Goal: Task Accomplishment & Management: Manage account settings

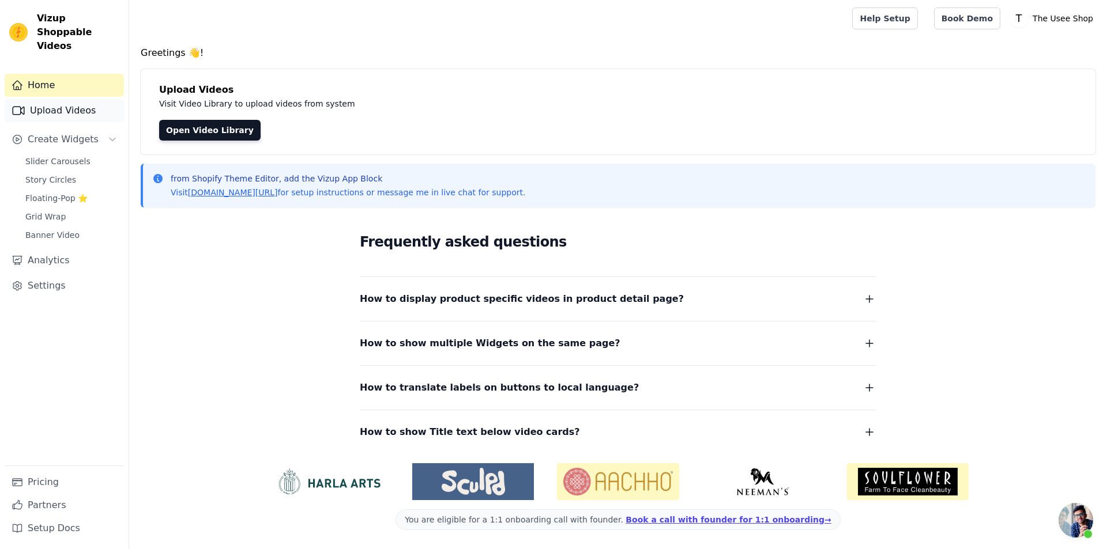
click at [82, 99] on link "Upload Videos" at bounding box center [64, 110] width 119 height 23
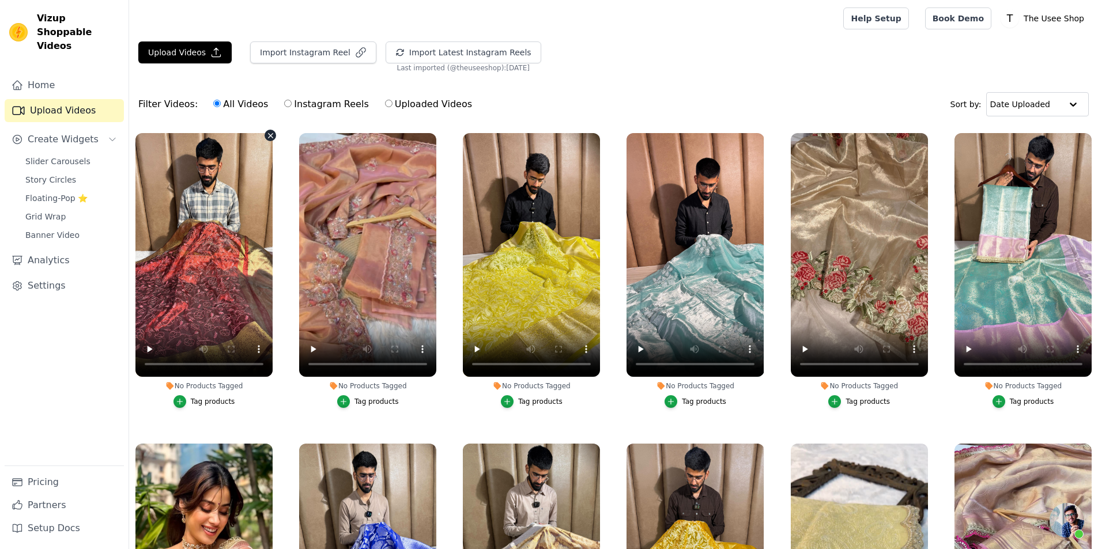
click at [266, 134] on icon "button" at bounding box center [270, 135] width 9 height 9
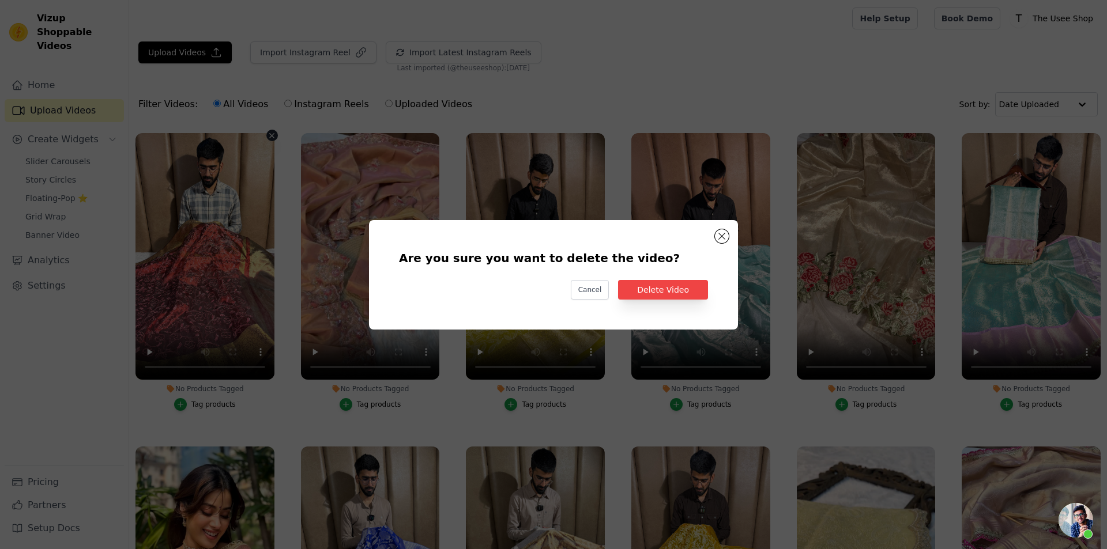
click at [671, 278] on div "Are you sure you want to delete the video? Cancel Delete Video" at bounding box center [553, 275] width 332 height 73
click at [671, 285] on button "Delete Video" at bounding box center [663, 290] width 90 height 20
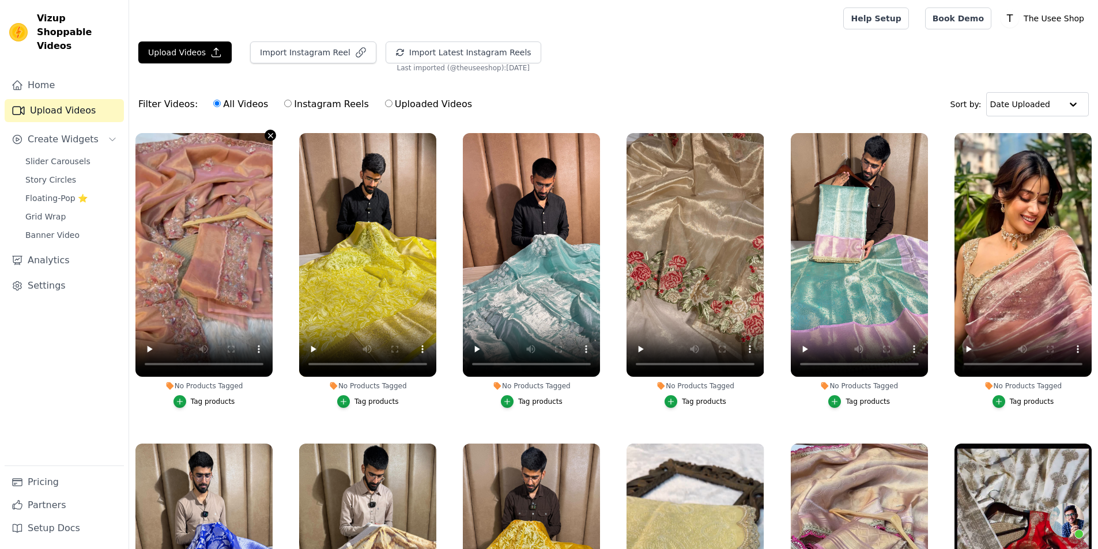
click at [269, 133] on icon "button" at bounding box center [270, 135] width 9 height 9
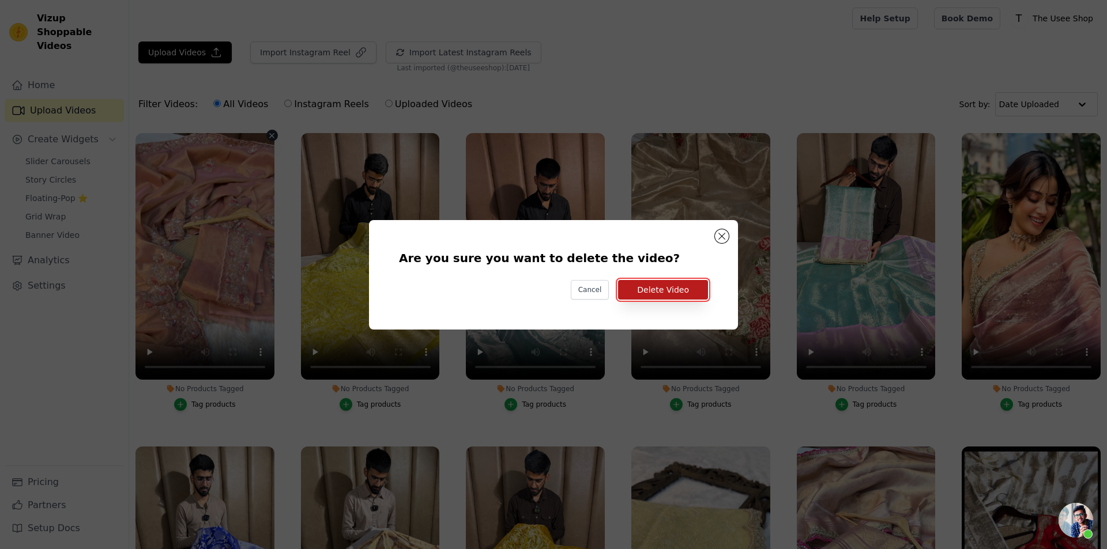
click at [664, 289] on button "Delete Video" at bounding box center [663, 290] width 90 height 20
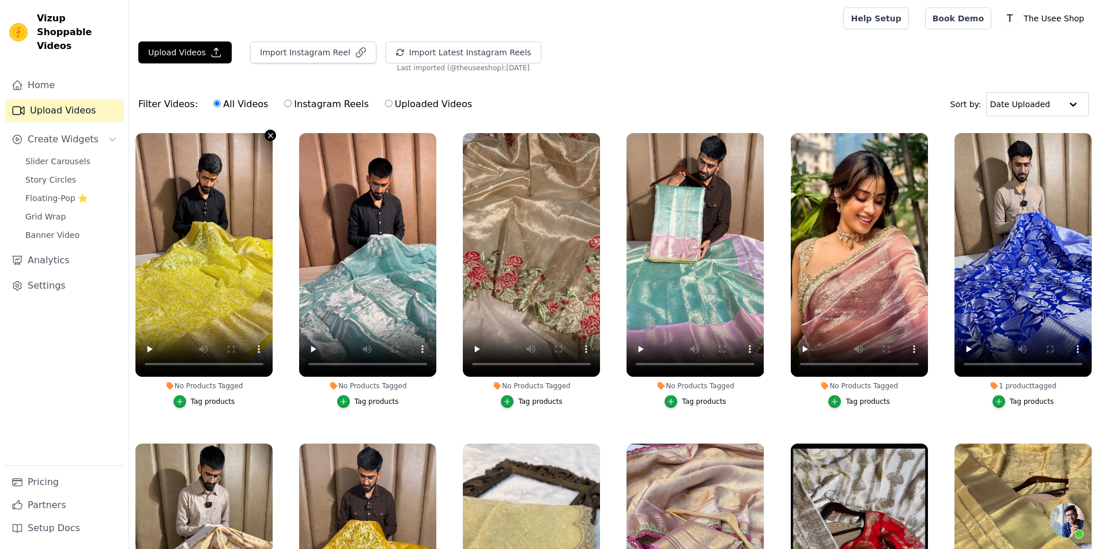
click at [272, 137] on icon "button" at bounding box center [270, 135] width 9 height 9
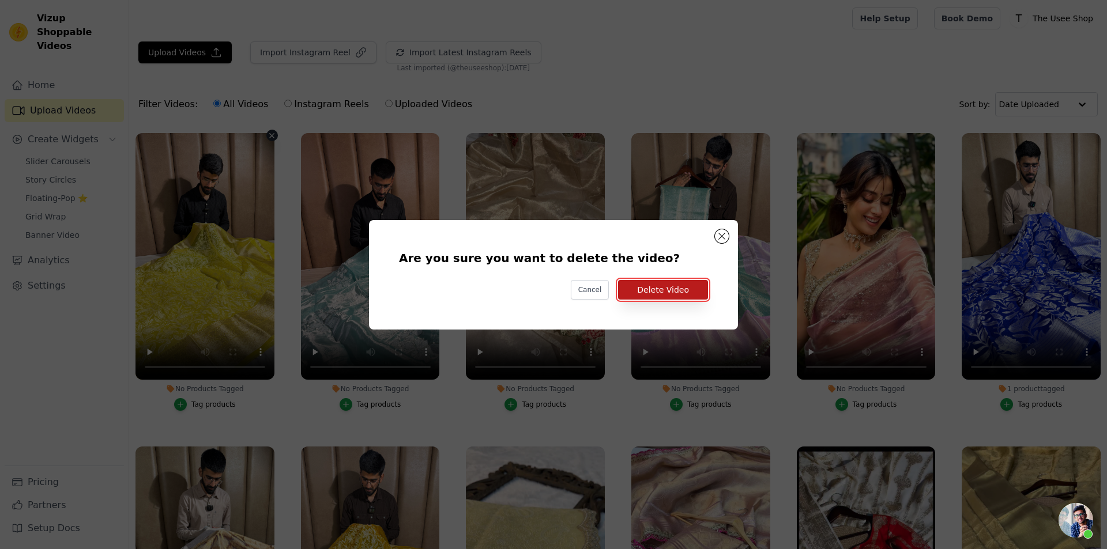
click at [695, 286] on button "Delete Video" at bounding box center [663, 290] width 90 height 20
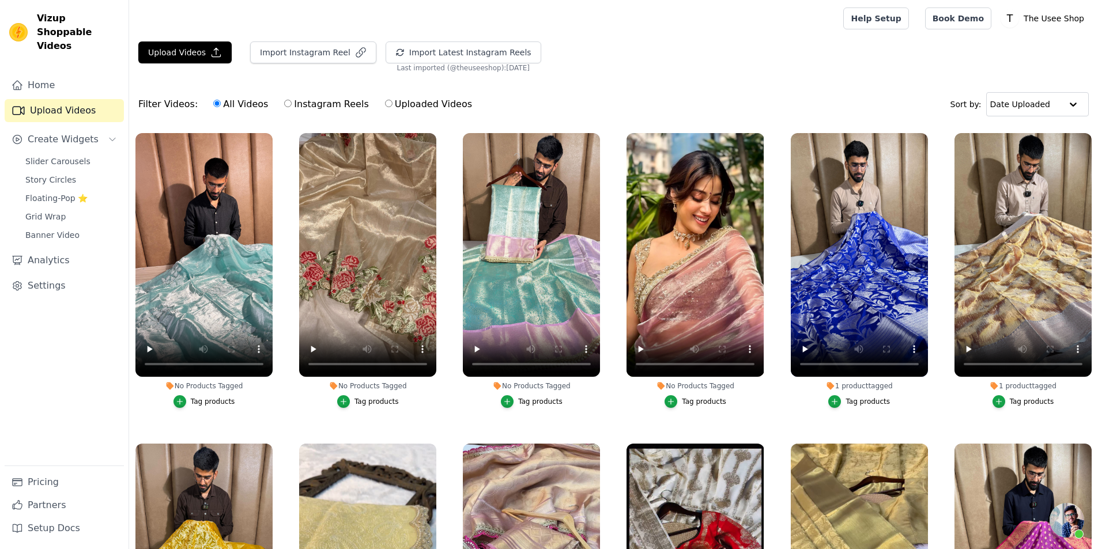
click at [669, 97] on div "Filter Videos: All Videos Instagram Reels Uploaded Videos Sort by: Date Uploaded" at bounding box center [613, 104] width 969 height 45
